Goal: Find specific page/section: Find specific page/section

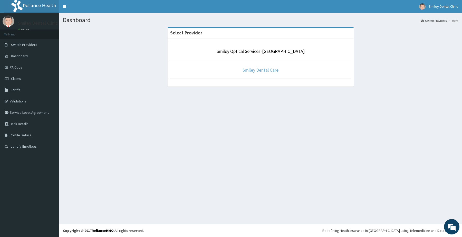
click at [268, 67] on link "Smiley Dental Care" at bounding box center [260, 70] width 36 height 6
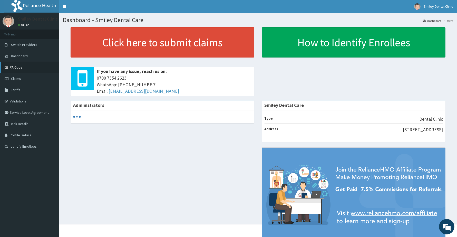
click at [21, 65] on link "PA Code" at bounding box center [29, 67] width 59 height 11
